Goal: Transaction & Acquisition: Purchase product/service

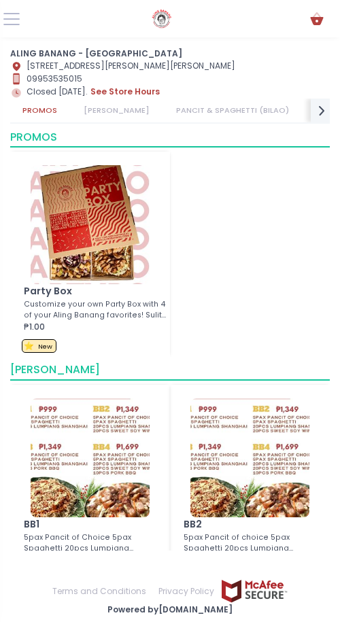
click at [99, 122] on link "[PERSON_NAME]" at bounding box center [116, 111] width 90 height 24
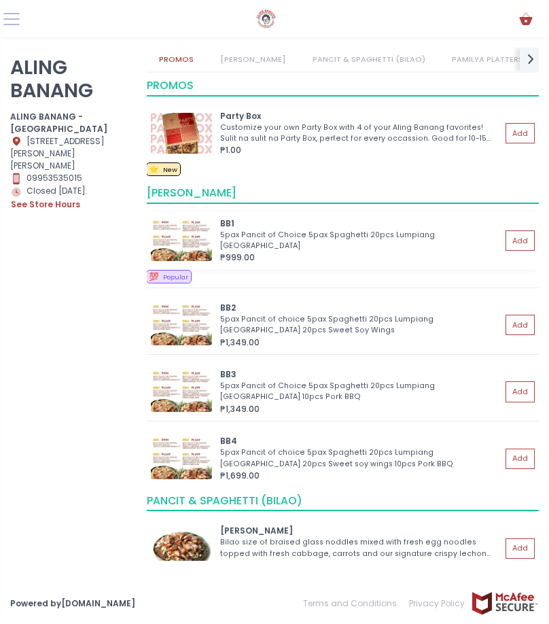
click at [183, 234] on img at bounding box center [181, 240] width 61 height 41
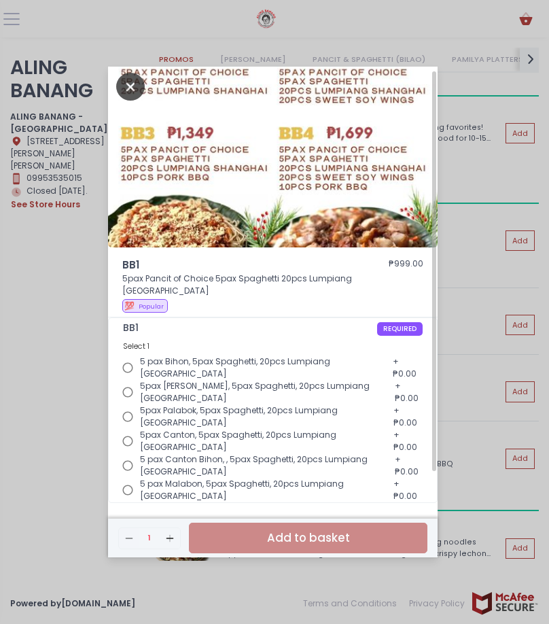
click at [126, 101] on icon "Close" at bounding box center [130, 87] width 29 height 28
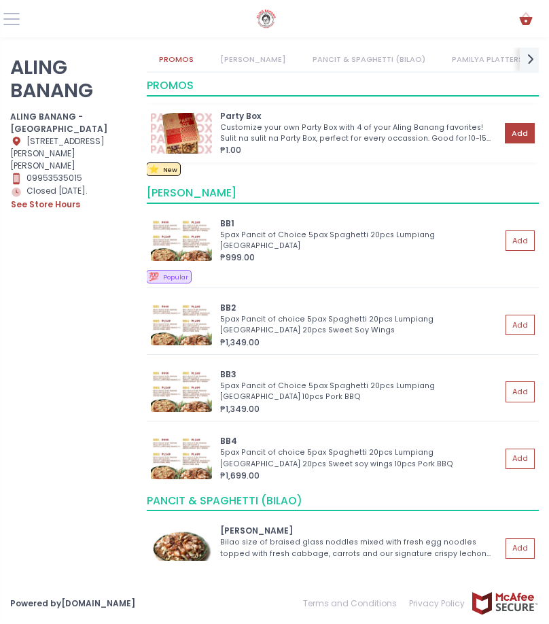
click at [339, 127] on button "Add" at bounding box center [520, 133] width 30 height 20
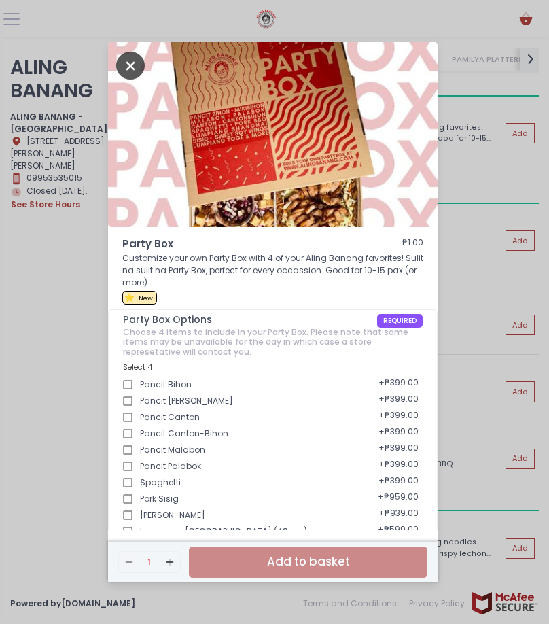
click at [131, 58] on icon "Close" at bounding box center [130, 66] width 29 height 28
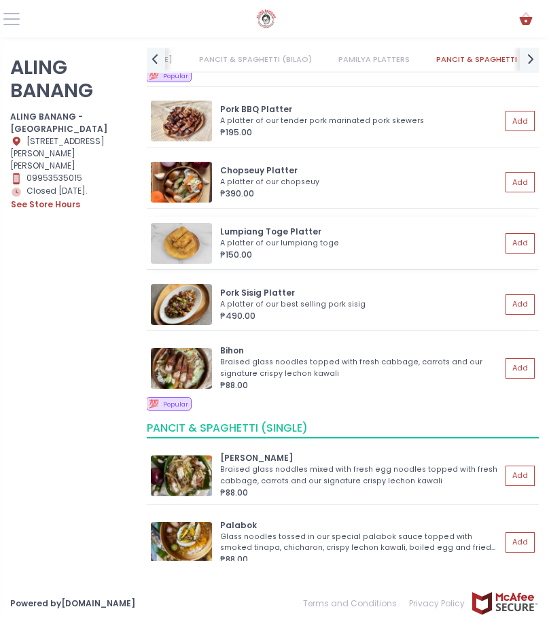
click at [260, 230] on div "Lumpiang Toge Platter" at bounding box center [360, 232] width 281 height 12
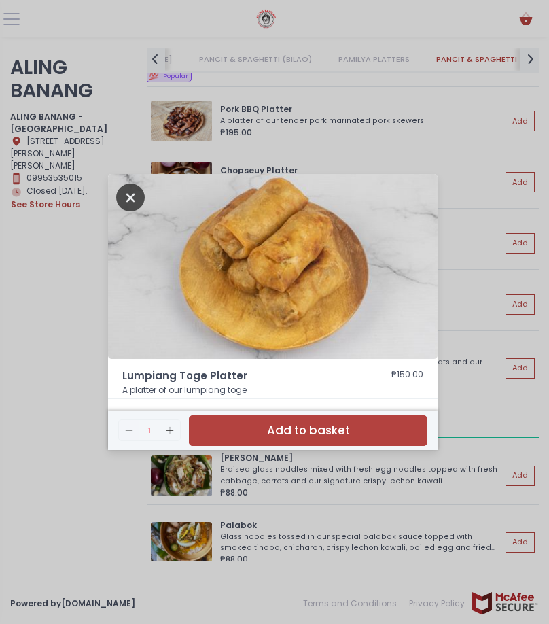
click at [123, 200] on icon "Close" at bounding box center [130, 197] width 29 height 28
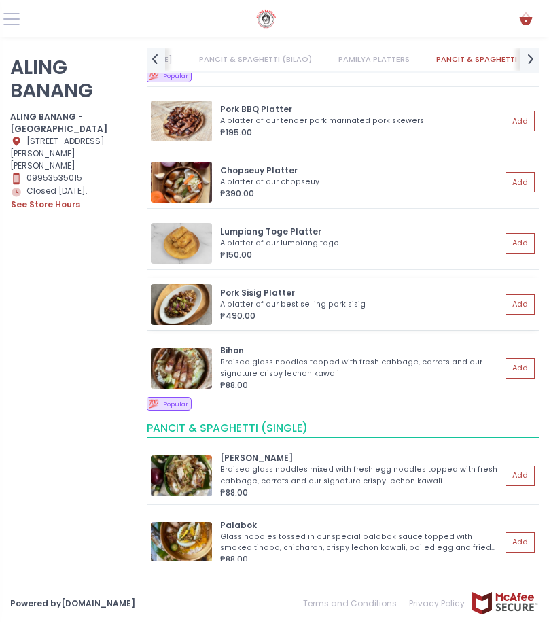
click at [270, 292] on div "Pork Sisig Platter" at bounding box center [360, 293] width 281 height 12
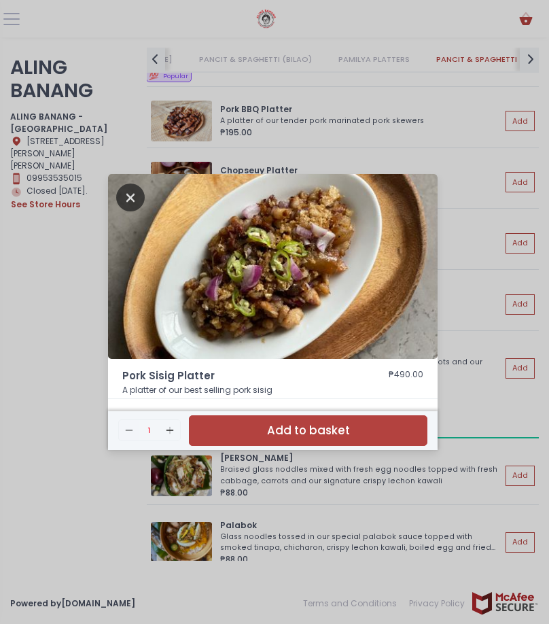
click at [132, 202] on icon "Close" at bounding box center [130, 197] width 29 height 28
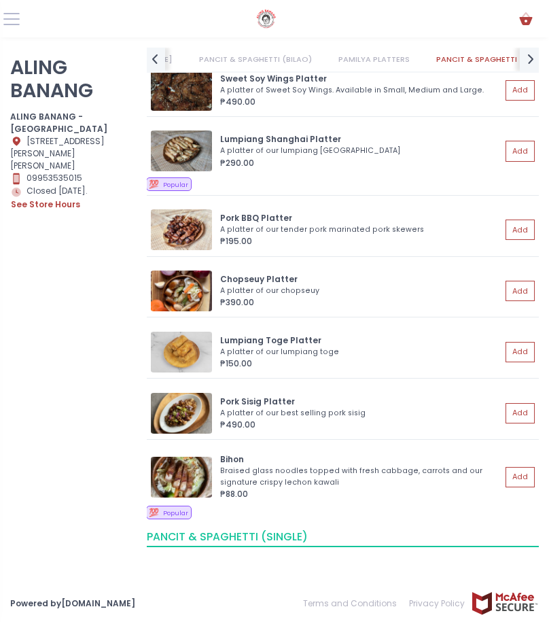
scroll to position [951, 0]
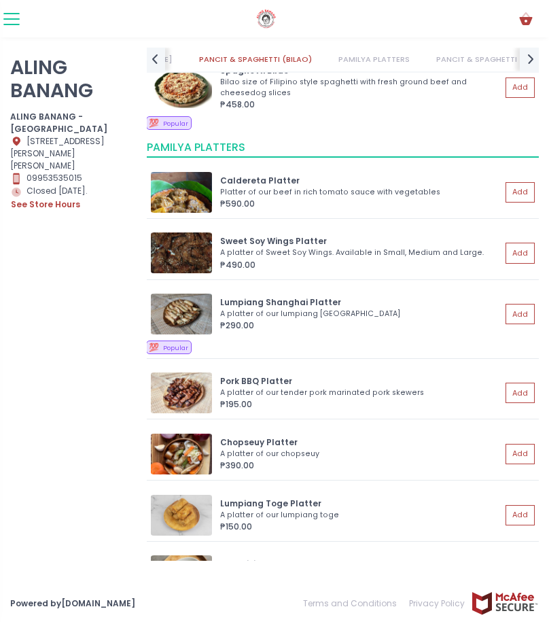
click at [9, 22] on button at bounding box center [11, 19] width 16 height 16
